Goal: Task Accomplishment & Management: Manage account settings

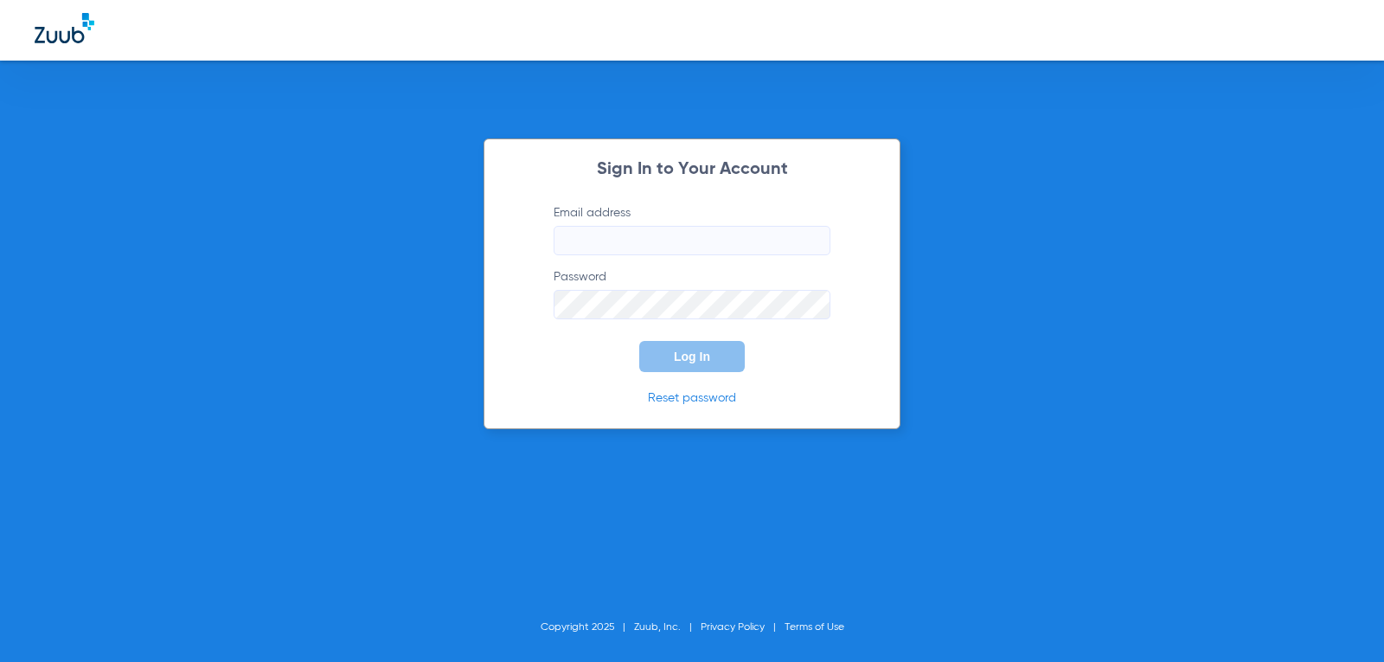
click at [703, 230] on input "Email address" at bounding box center [691, 240] width 277 height 29
click at [732, 248] on input "Email address" at bounding box center [691, 240] width 277 height 29
click at [632, 244] on input "Email address" at bounding box center [691, 240] width 277 height 29
